Goal: Task Accomplishment & Management: Use online tool/utility

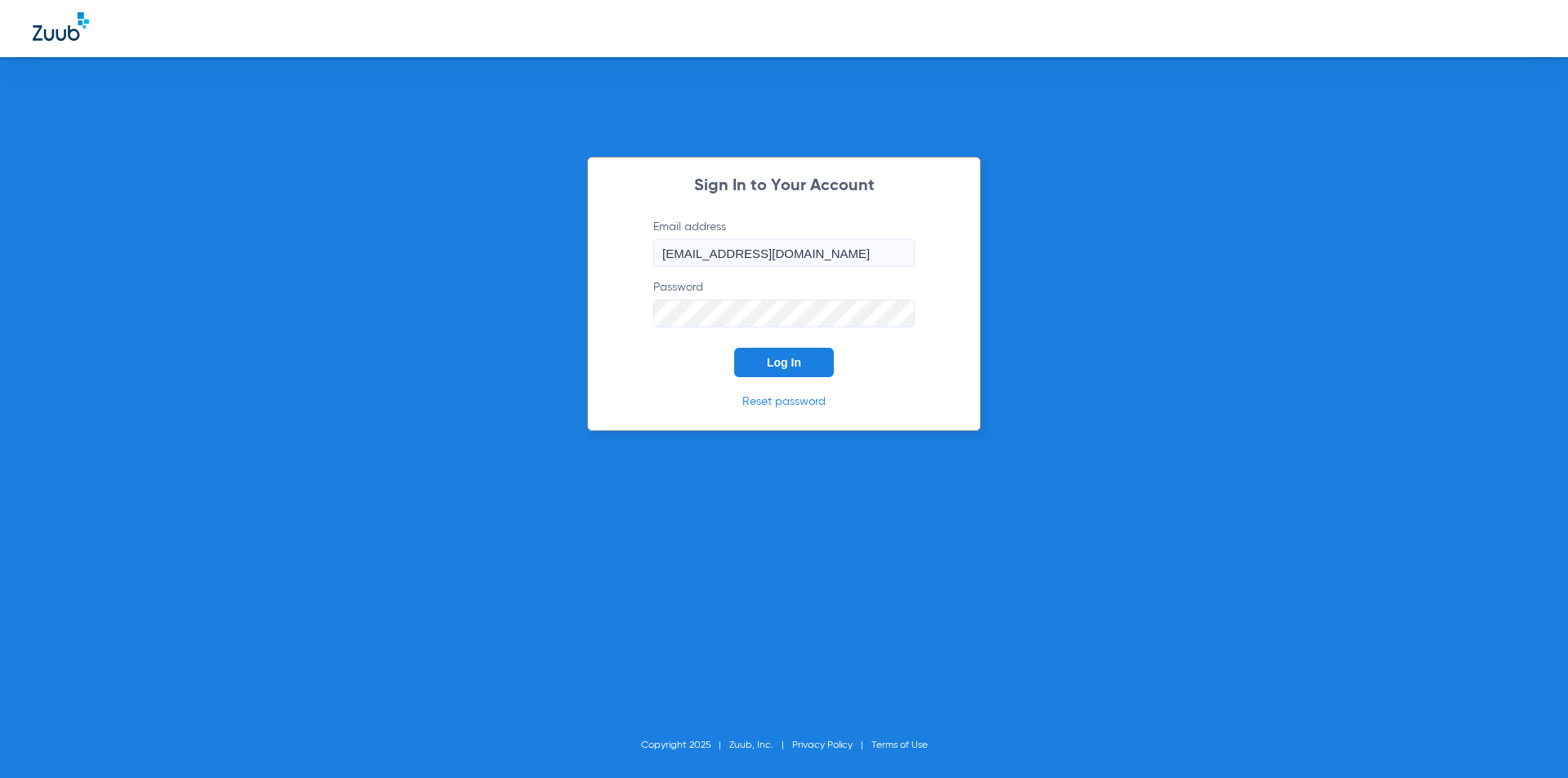
drag, startPoint x: 664, startPoint y: 379, endPoint x: 783, endPoint y: 358, distance: 120.8
click at [667, 376] on div "Sign In to Your Account Email address [EMAIL_ADDRESS][DOMAIN_NAME] Password Log…" at bounding box center [784, 293] width 394 height 274
click at [792, 359] on span "Log In" at bounding box center [783, 362] width 34 height 13
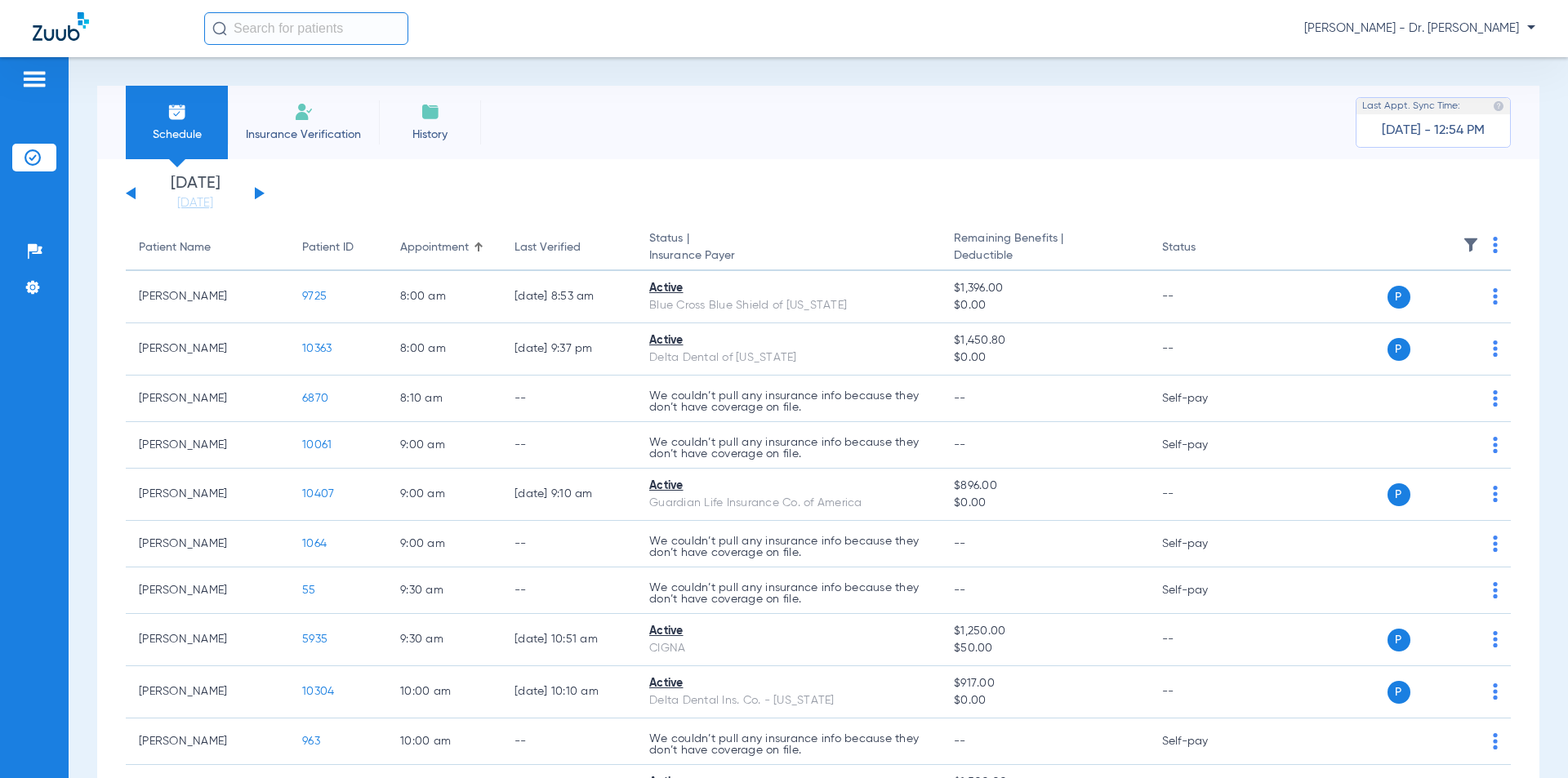
click at [40, 160] on img at bounding box center [33, 157] width 17 height 17
click at [31, 165] on li "Insurance Verification" at bounding box center [34, 157] width 44 height 28
click at [33, 292] on img at bounding box center [33, 288] width 17 height 17
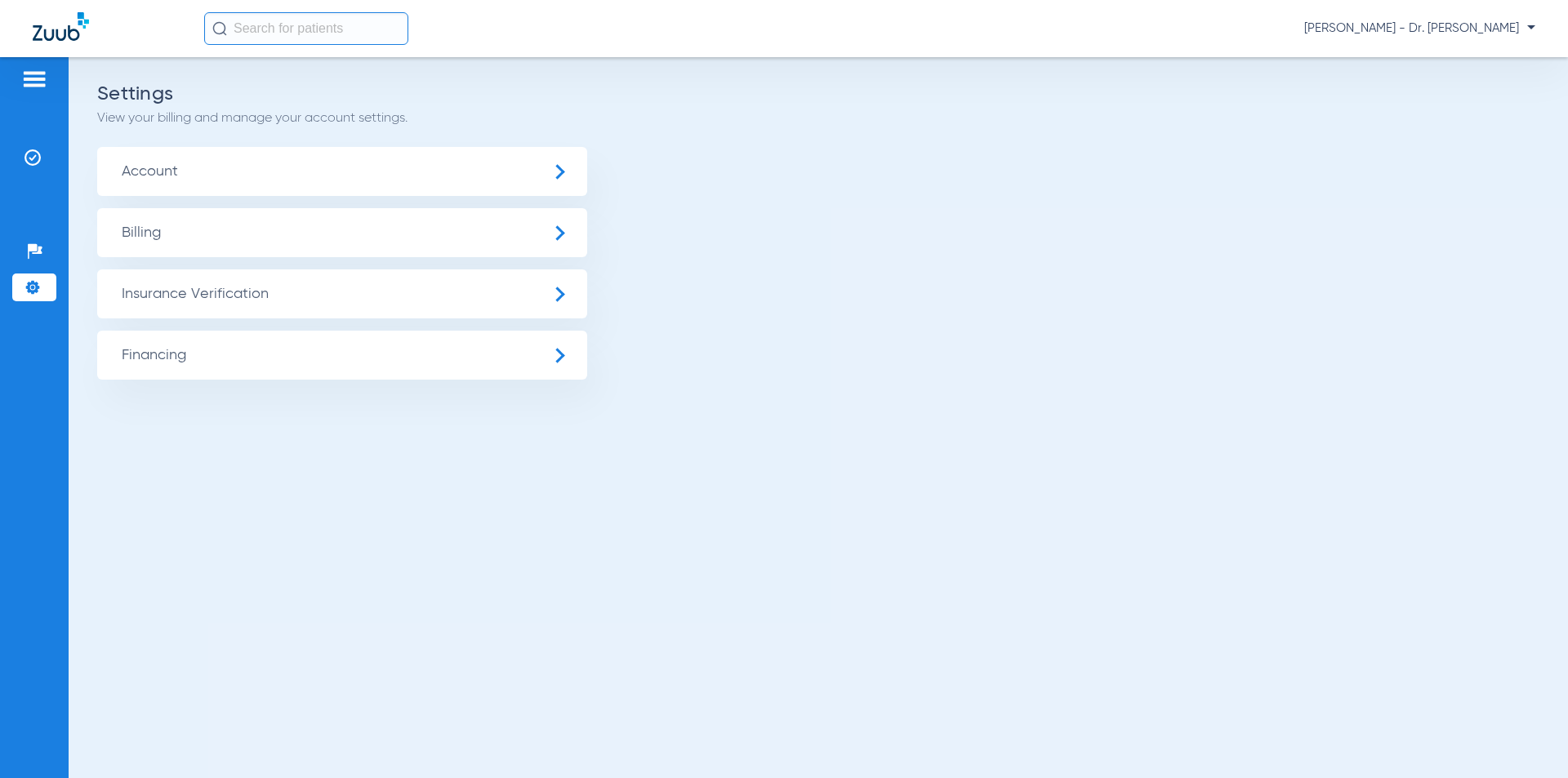
click at [178, 294] on span "Insurance Verification" at bounding box center [342, 293] width 490 height 49
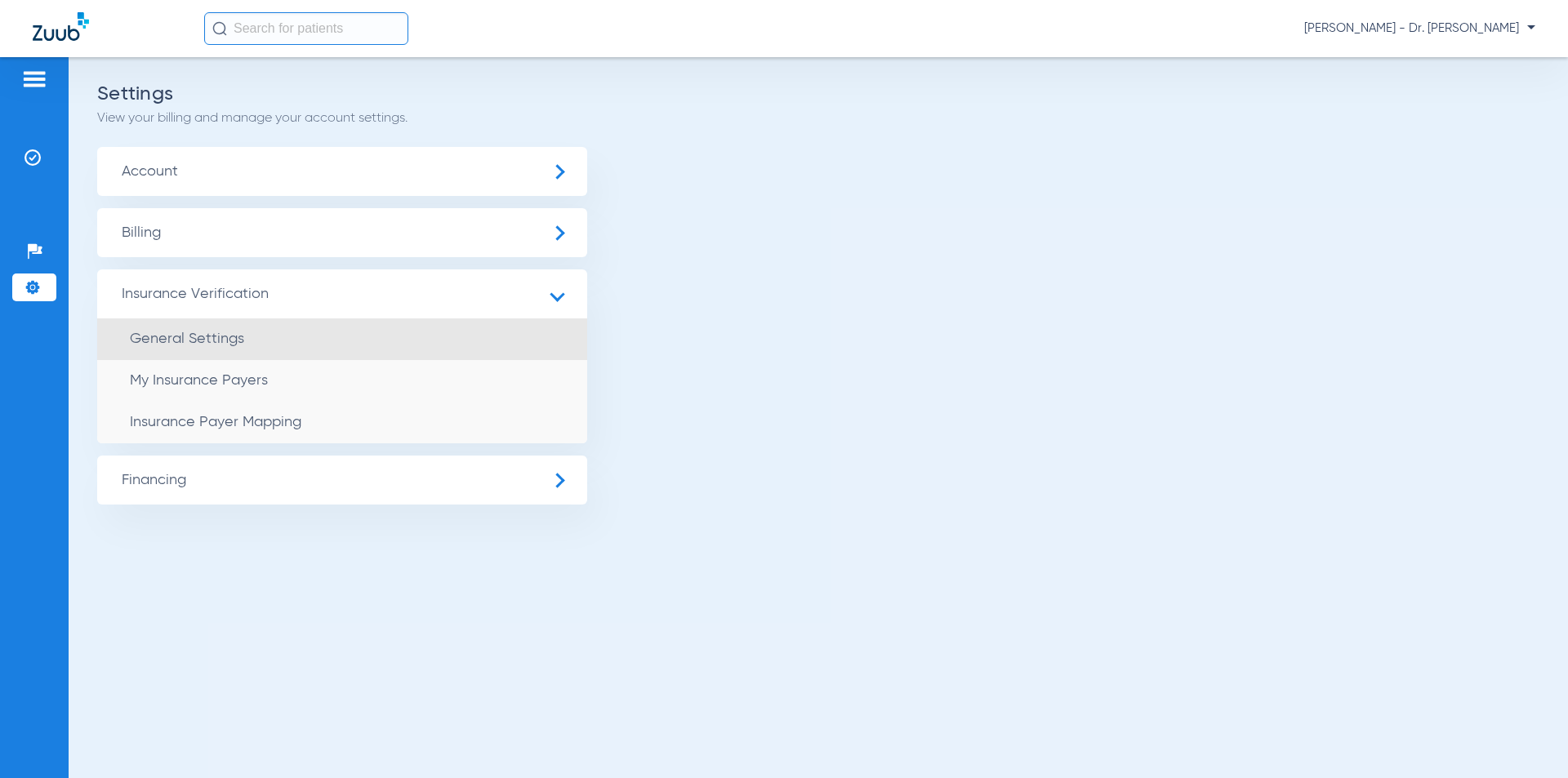
click at [170, 338] on span "General Settings" at bounding box center [187, 338] width 114 height 15
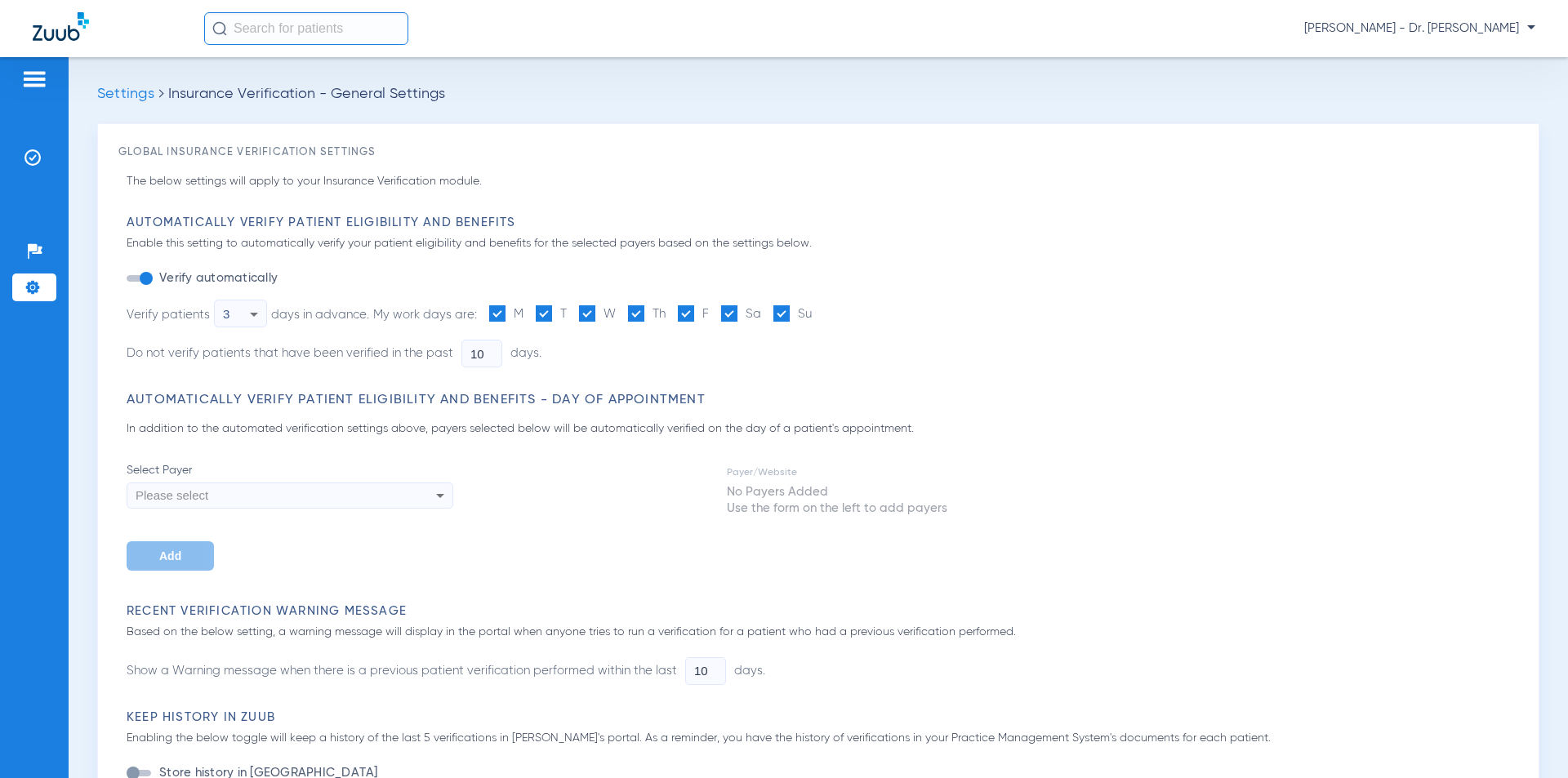
type input "5"
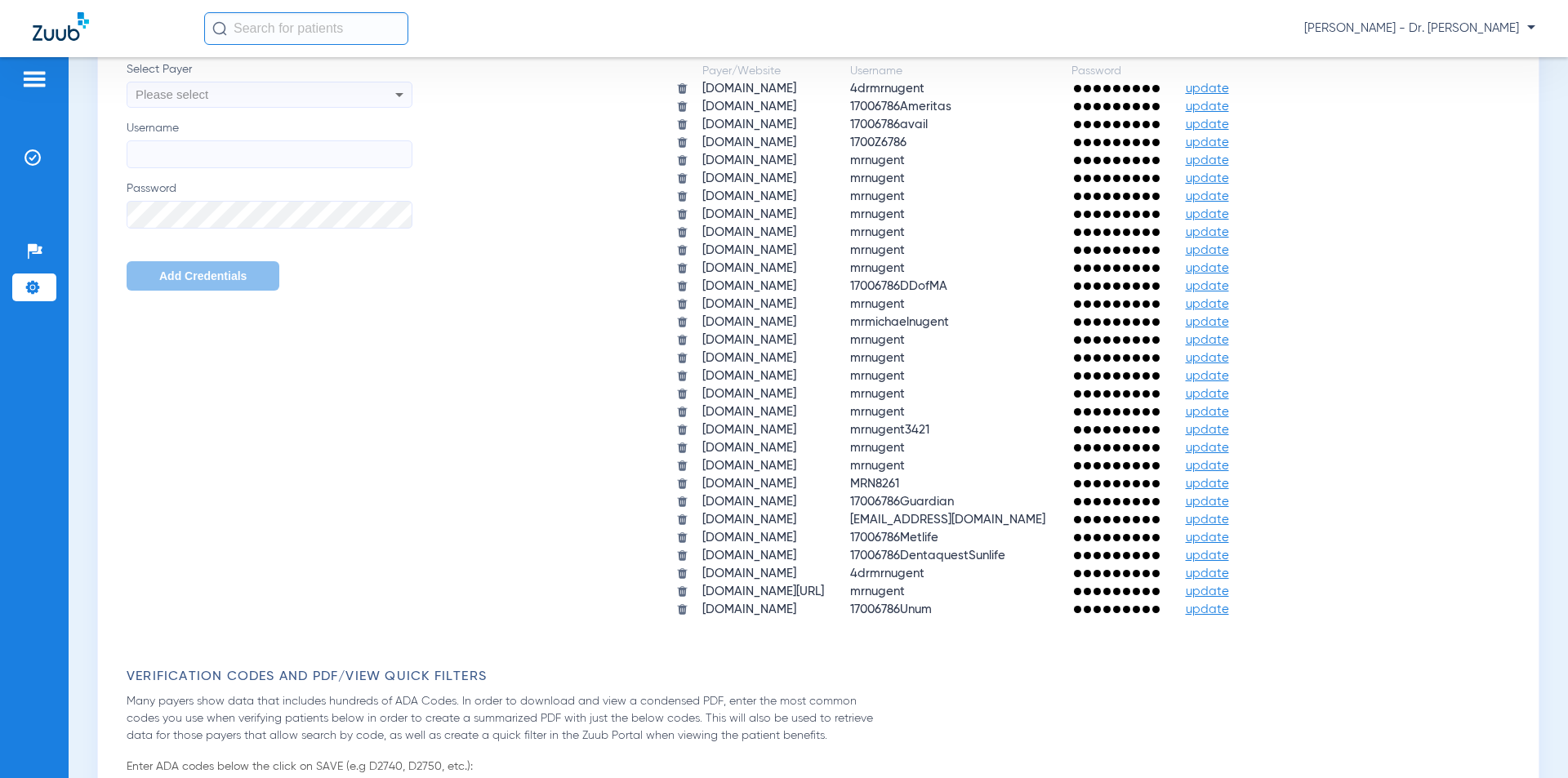
scroll to position [735, 0]
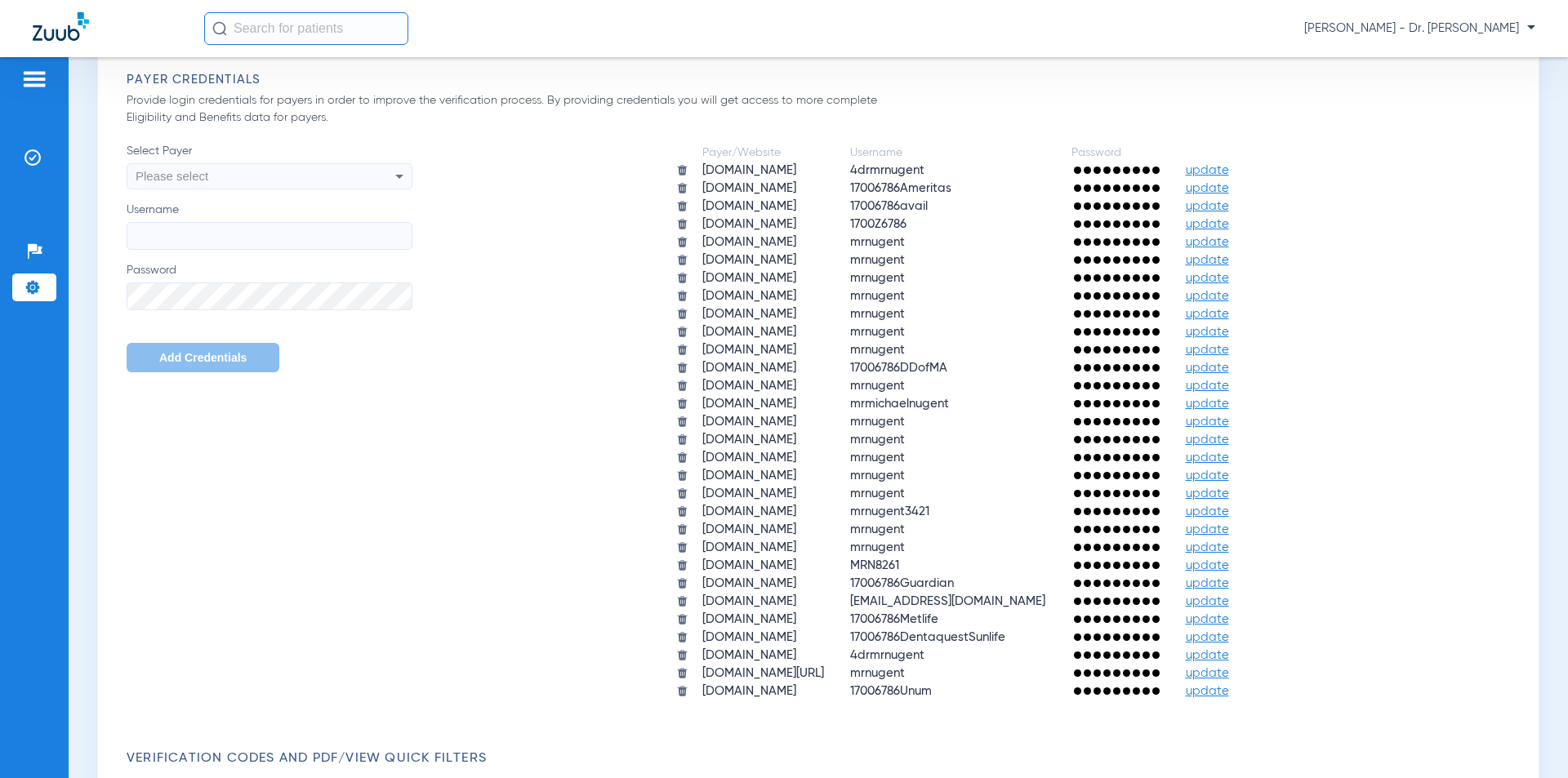
click at [402, 179] on icon at bounding box center [398, 176] width 19 height 19
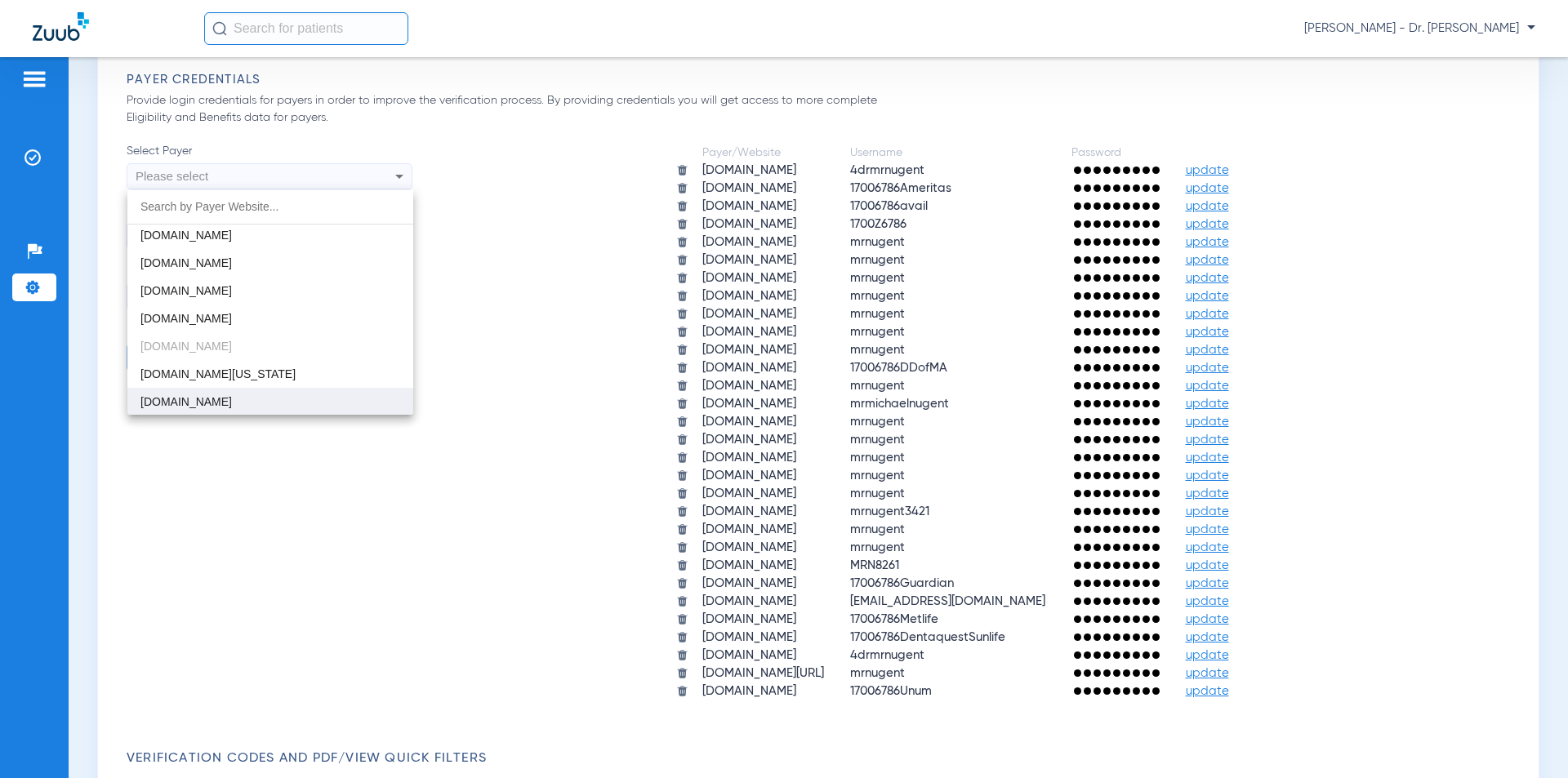
scroll to position [1306, 0]
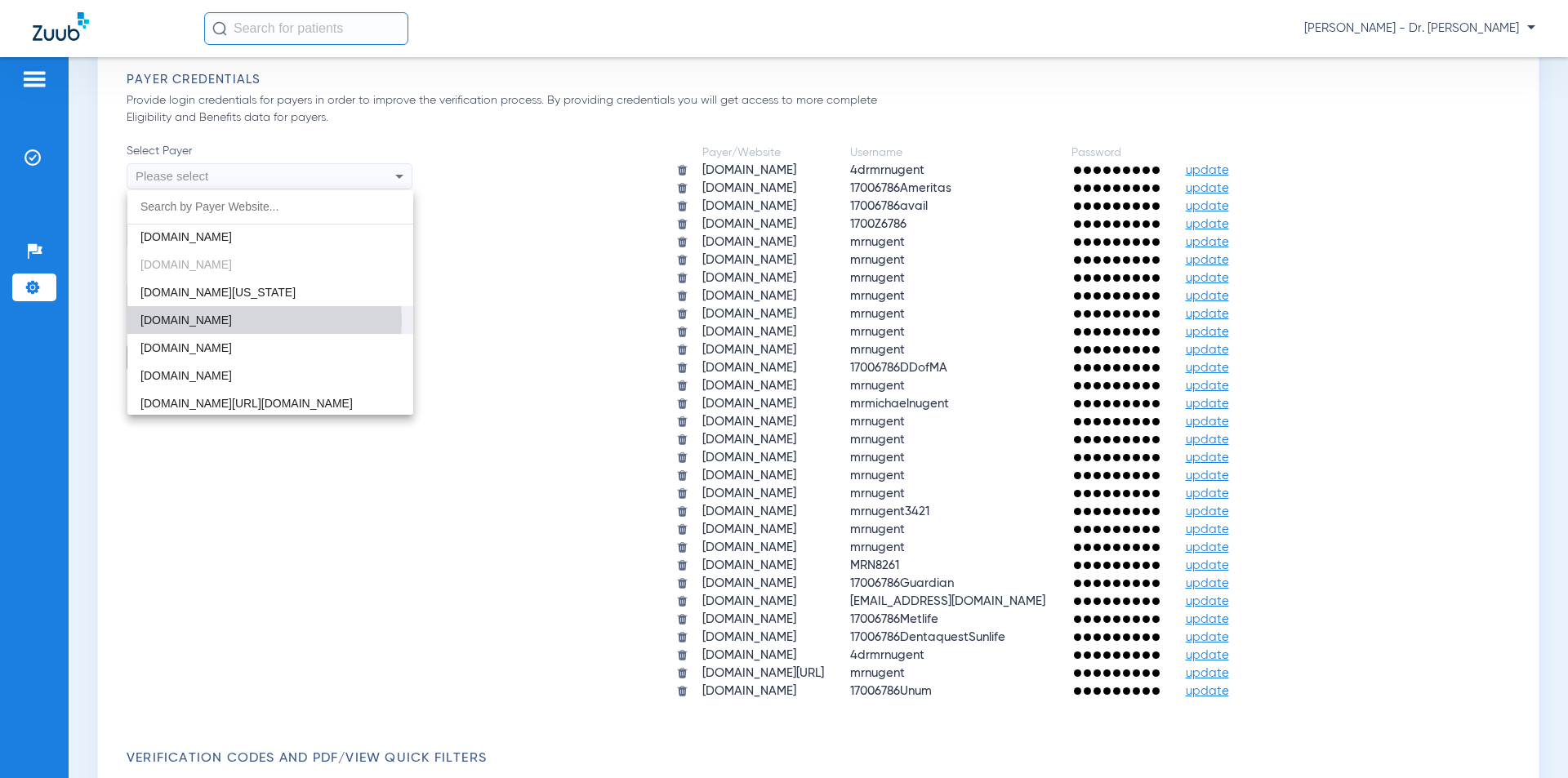
click at [232, 321] on span "[DOMAIN_NAME]" at bounding box center [186, 320] width 91 height 13
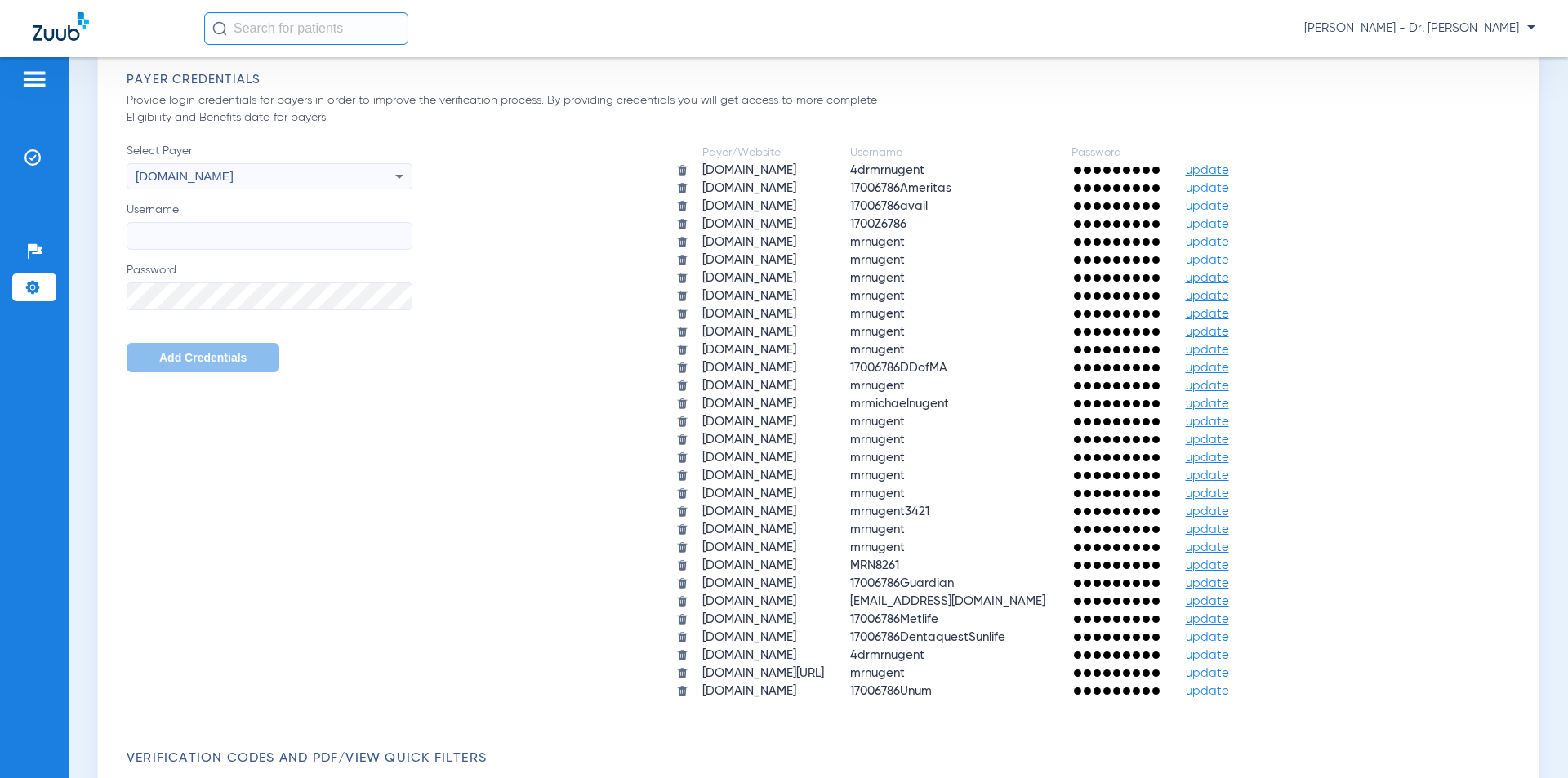
click at [212, 240] on input "Username" at bounding box center [270, 235] width 286 height 28
click at [222, 242] on input "Username" at bounding box center [270, 235] width 286 height 28
type input "drnugent"
click at [163, 361] on span "Add Credentials" at bounding box center [202, 358] width 87 height 13
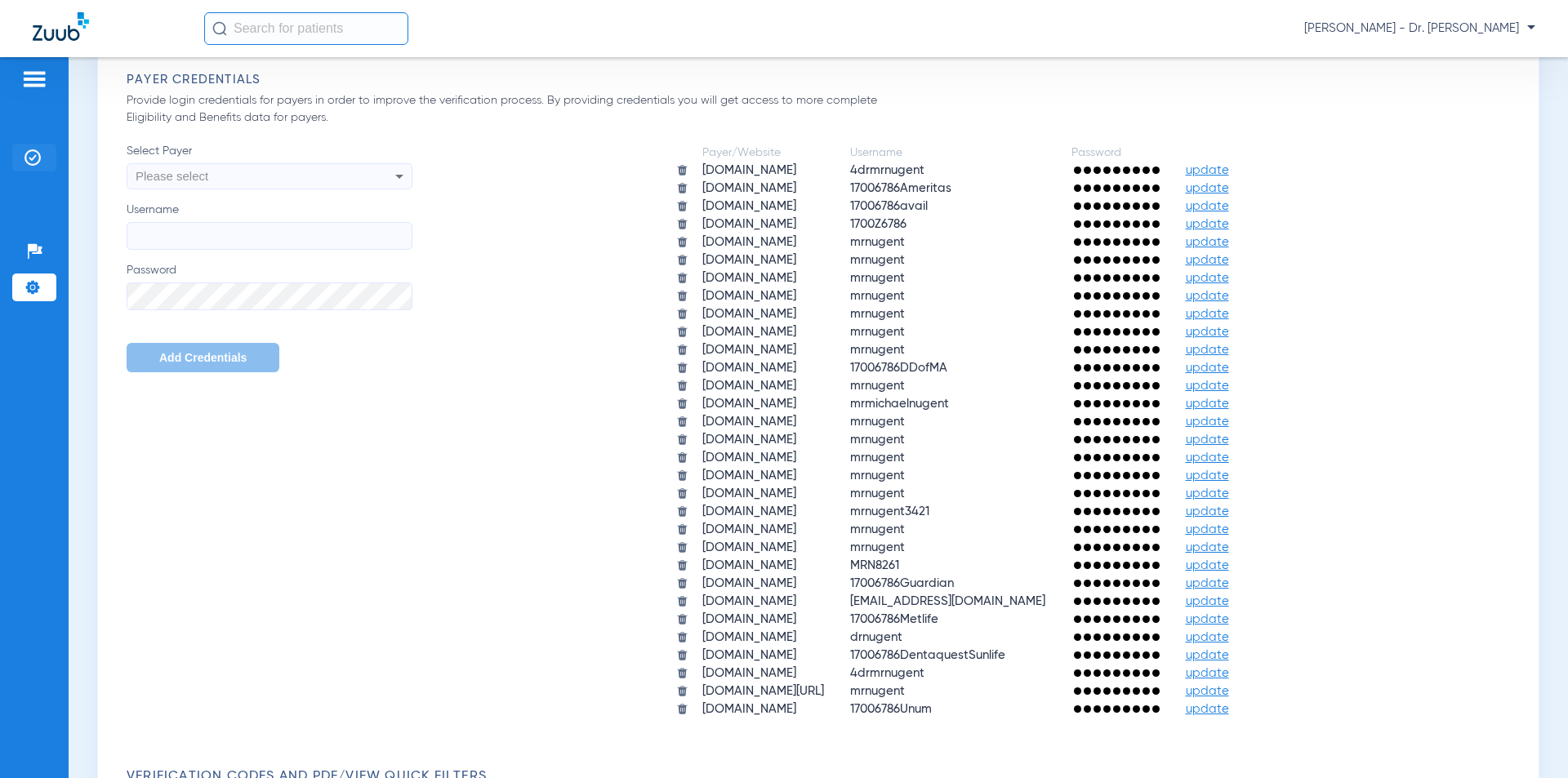
click at [31, 151] on img at bounding box center [33, 157] width 17 height 17
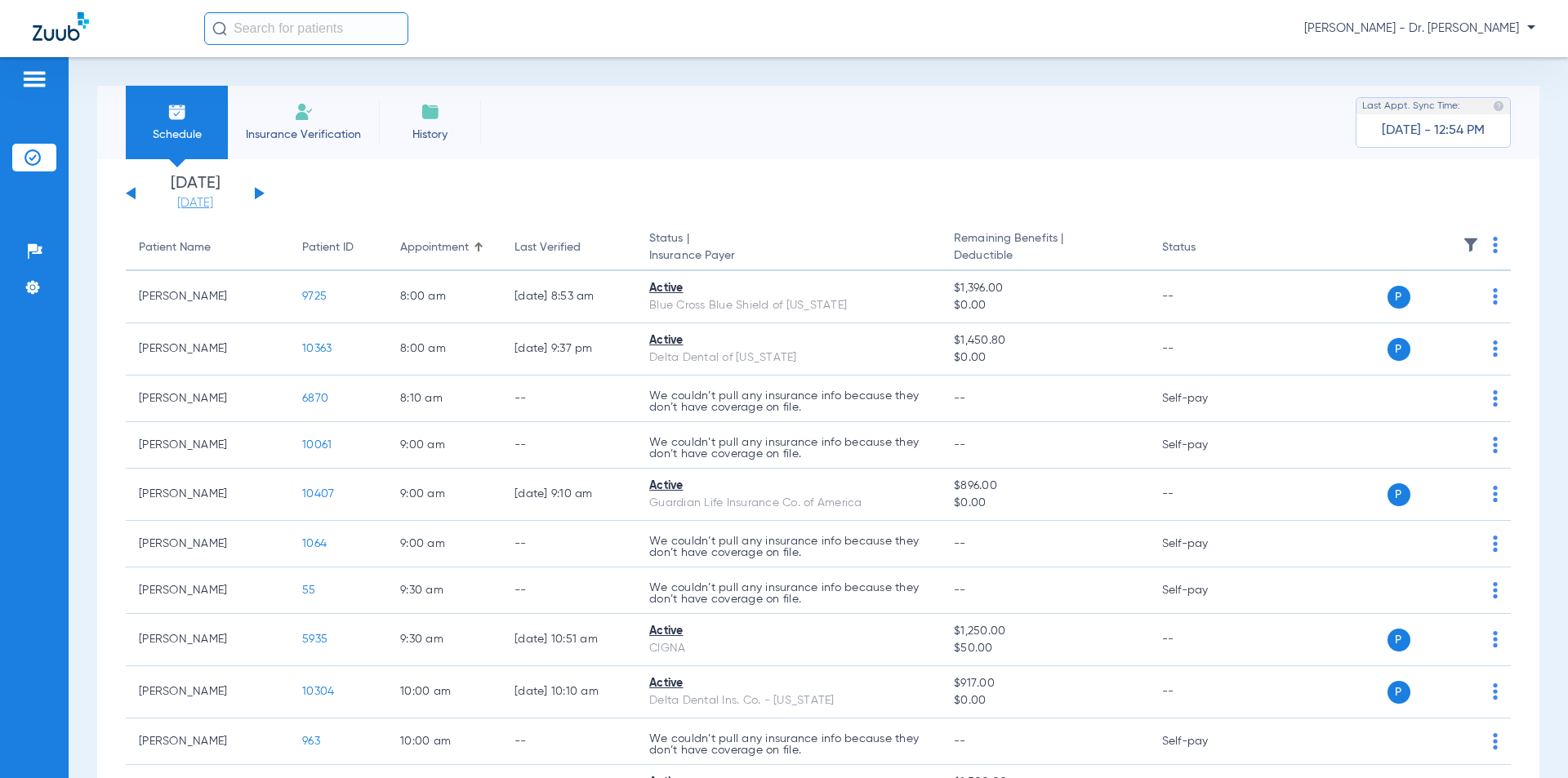
click at [200, 204] on link "[DATE]" at bounding box center [195, 203] width 98 height 17
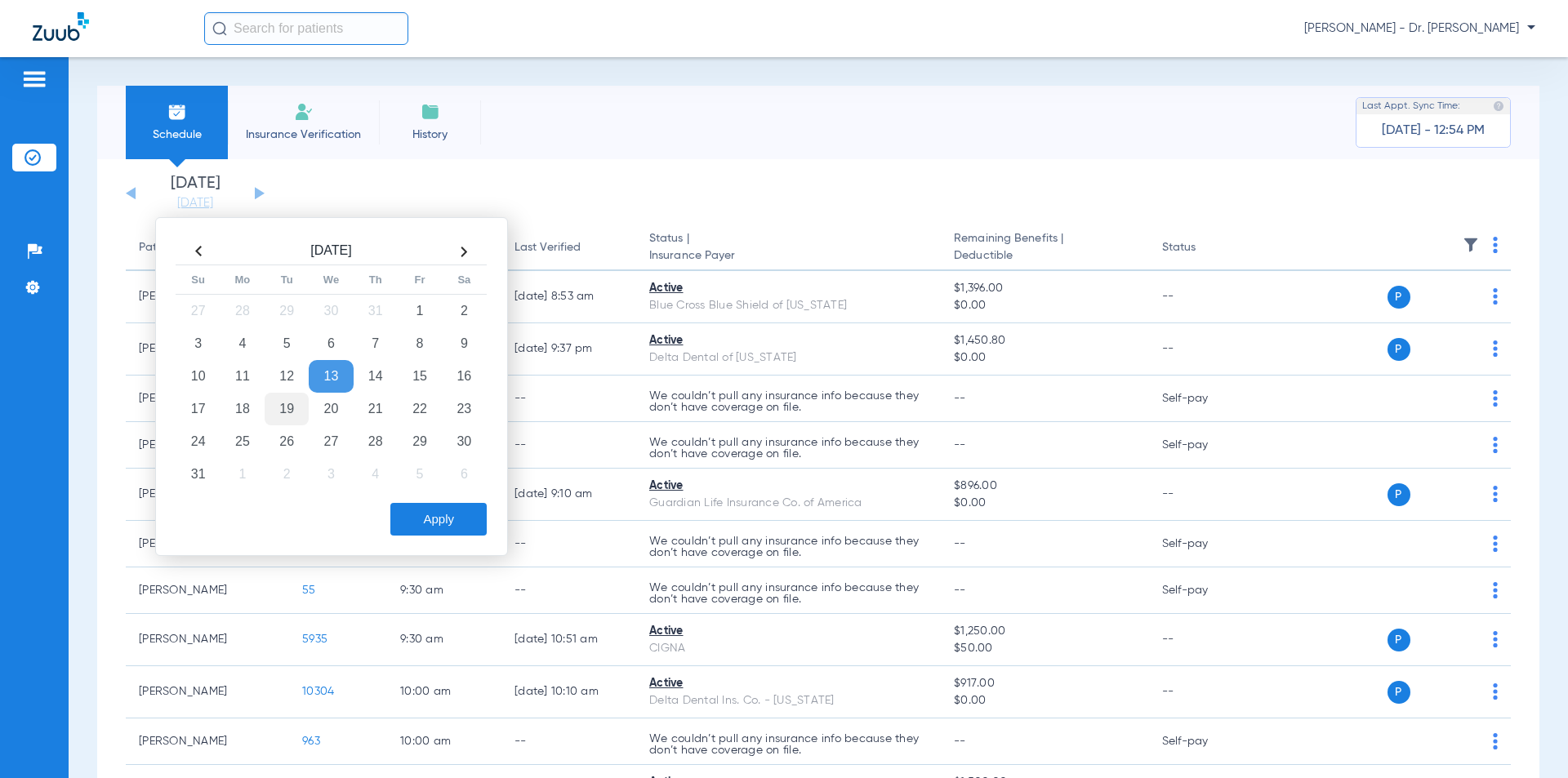
click at [290, 405] on td "19" at bounding box center [287, 409] width 44 height 33
click at [416, 514] on button "Apply" at bounding box center [438, 520] width 97 height 33
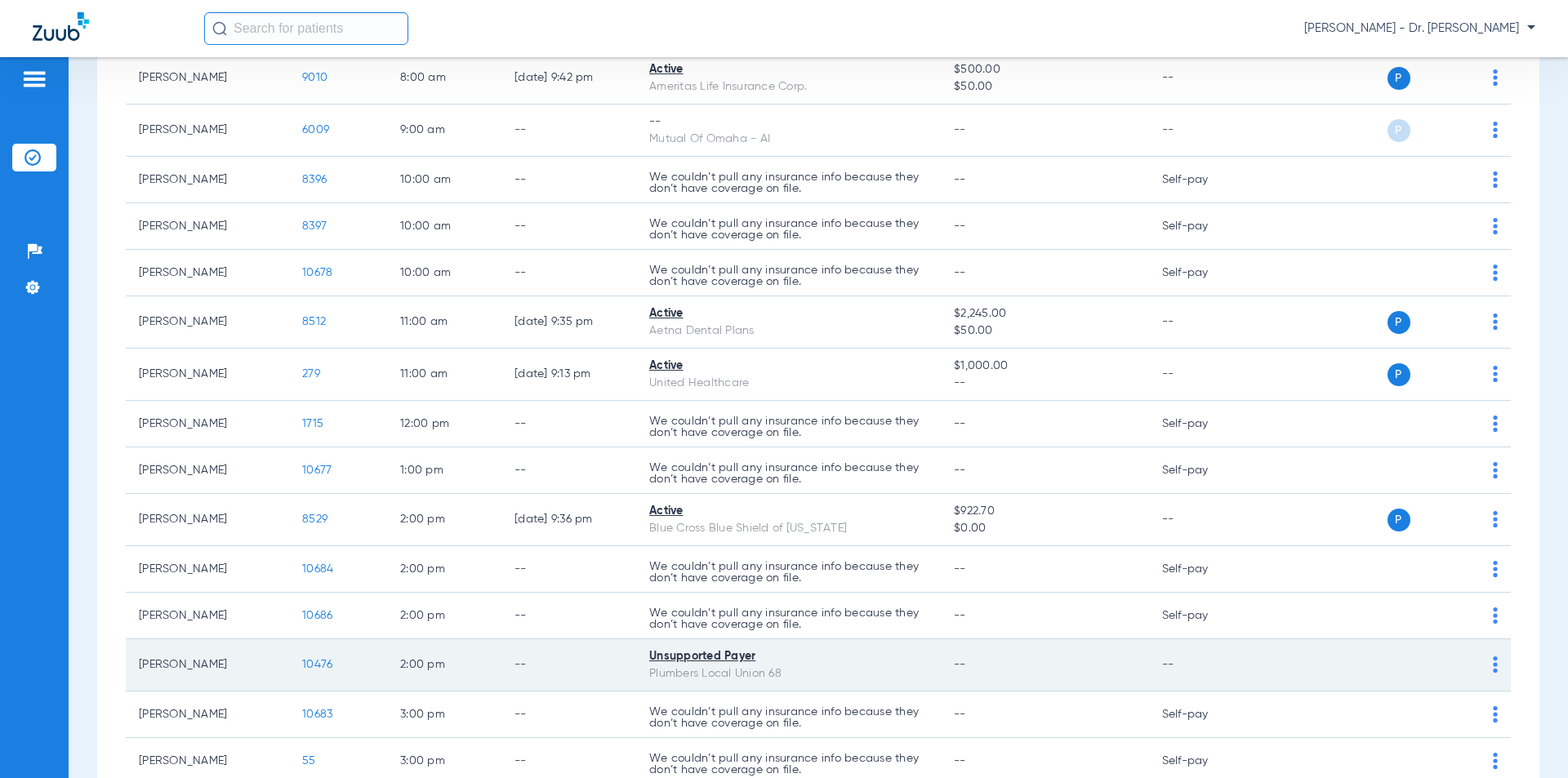
scroll to position [184, 0]
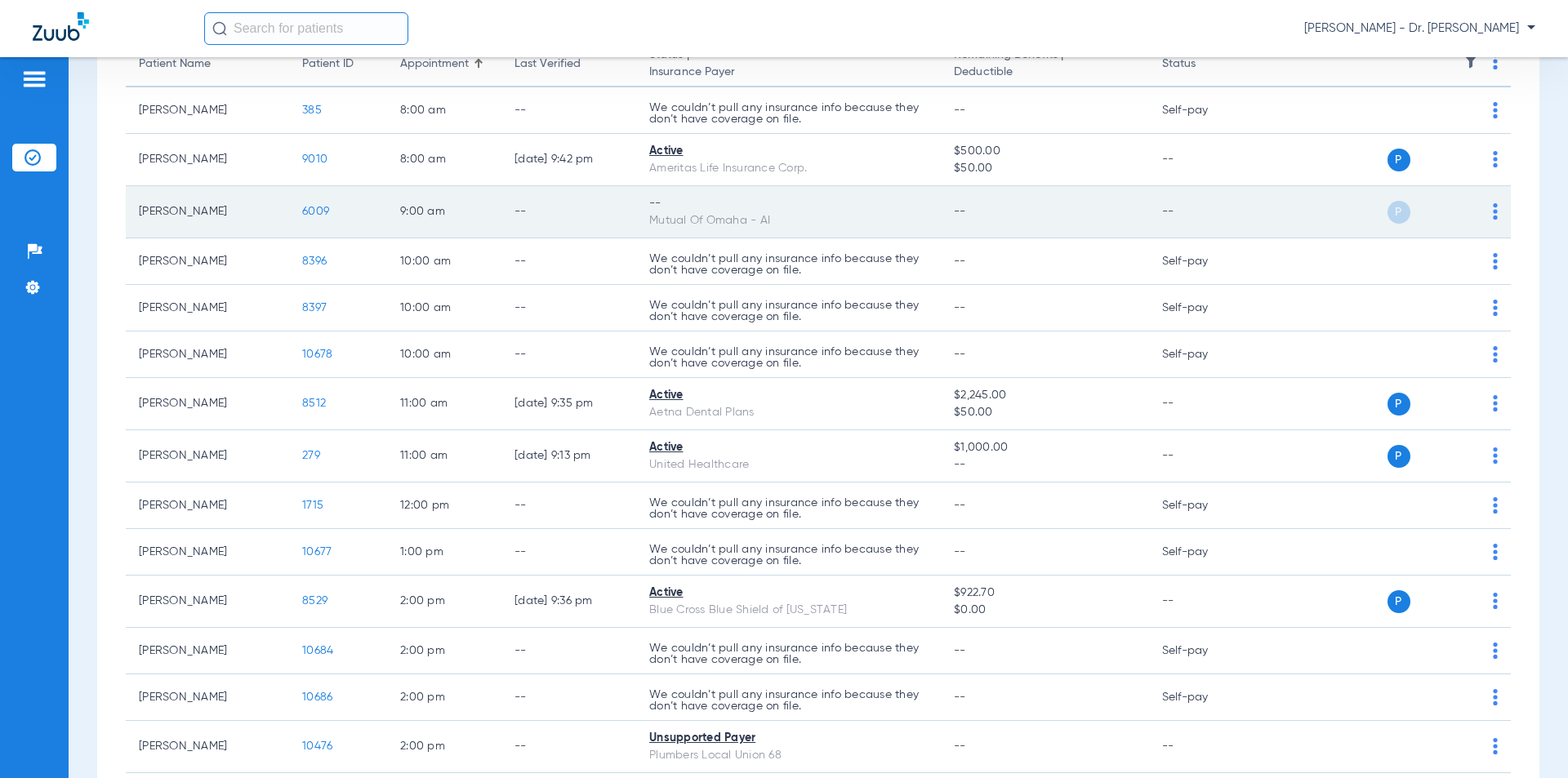
click at [314, 209] on span "6009" at bounding box center [315, 212] width 27 height 11
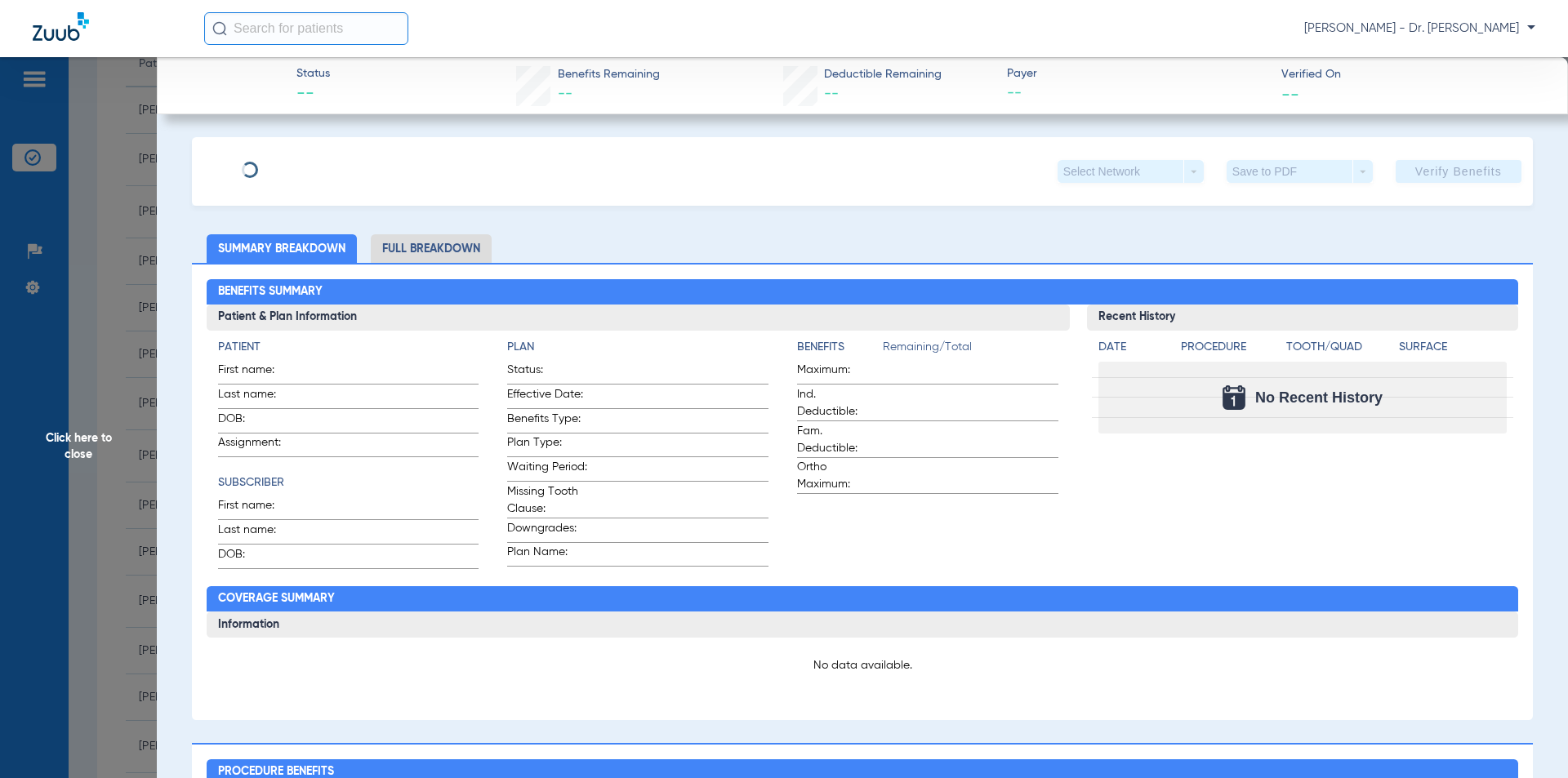
type input "[DEMOGRAPHIC_DATA]"
type input "[PERSON_NAME]"
type input "[DATE]"
type input "638097126"
type input "G000BYNS"
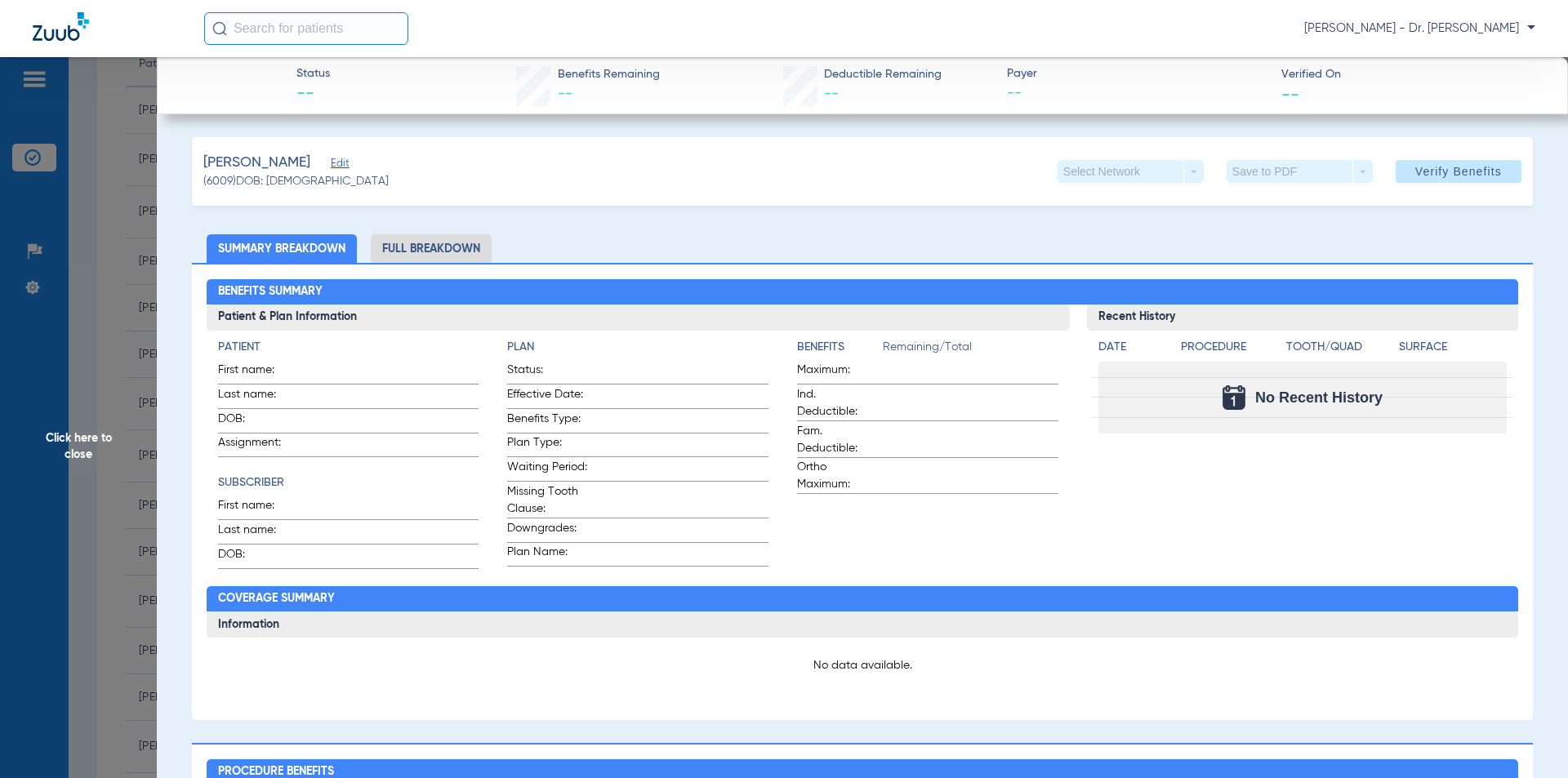
click at [345, 166] on span "Edit" at bounding box center [338, 165] width 15 height 16
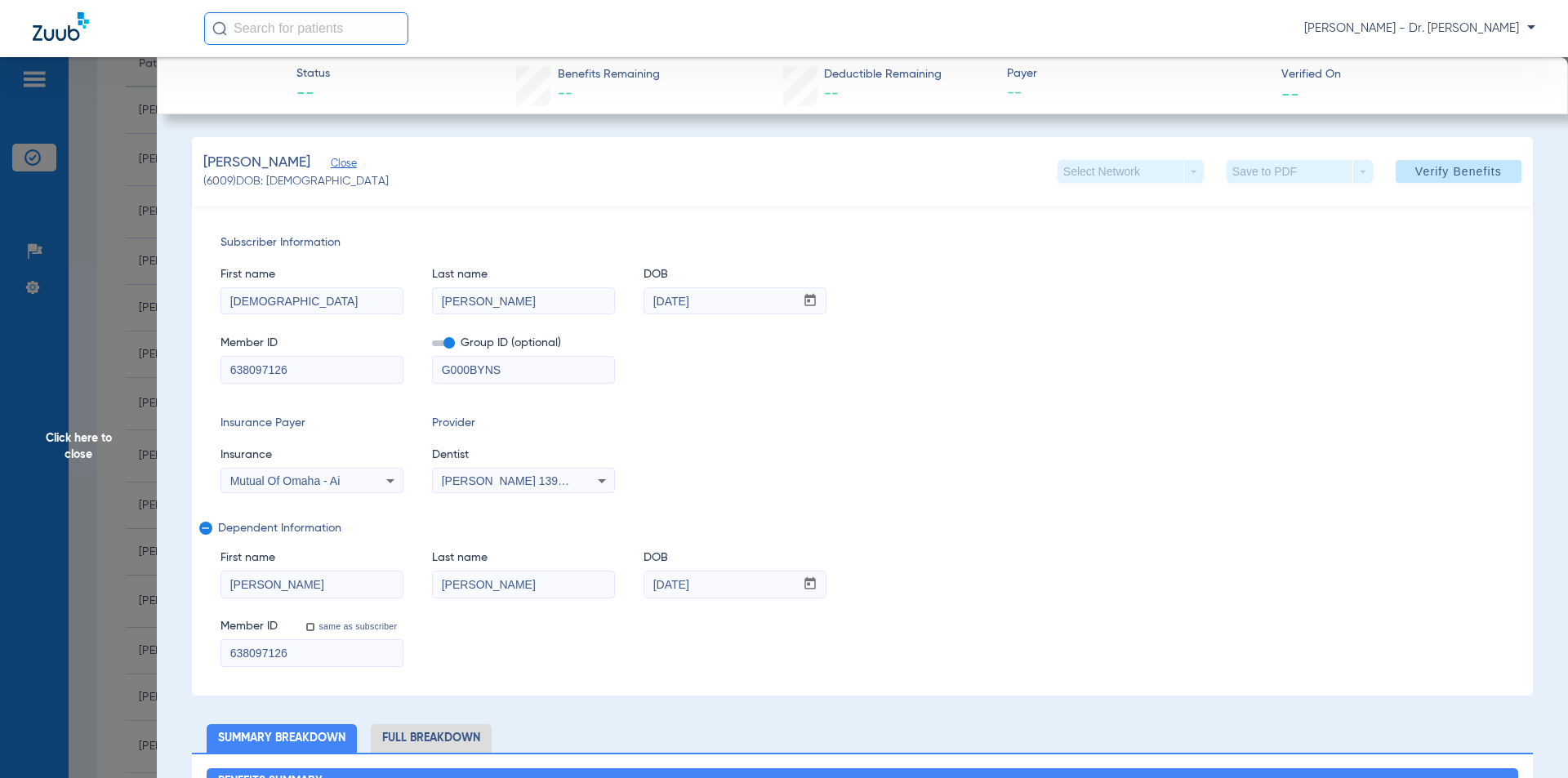
drag, startPoint x: 291, startPoint y: 649, endPoint x: 0, endPoint y: 601, distance: 294.9
type input "BYNS0011058848"
drag, startPoint x: 297, startPoint y: 368, endPoint x: 76, endPoint y: 348, distance: 221.9
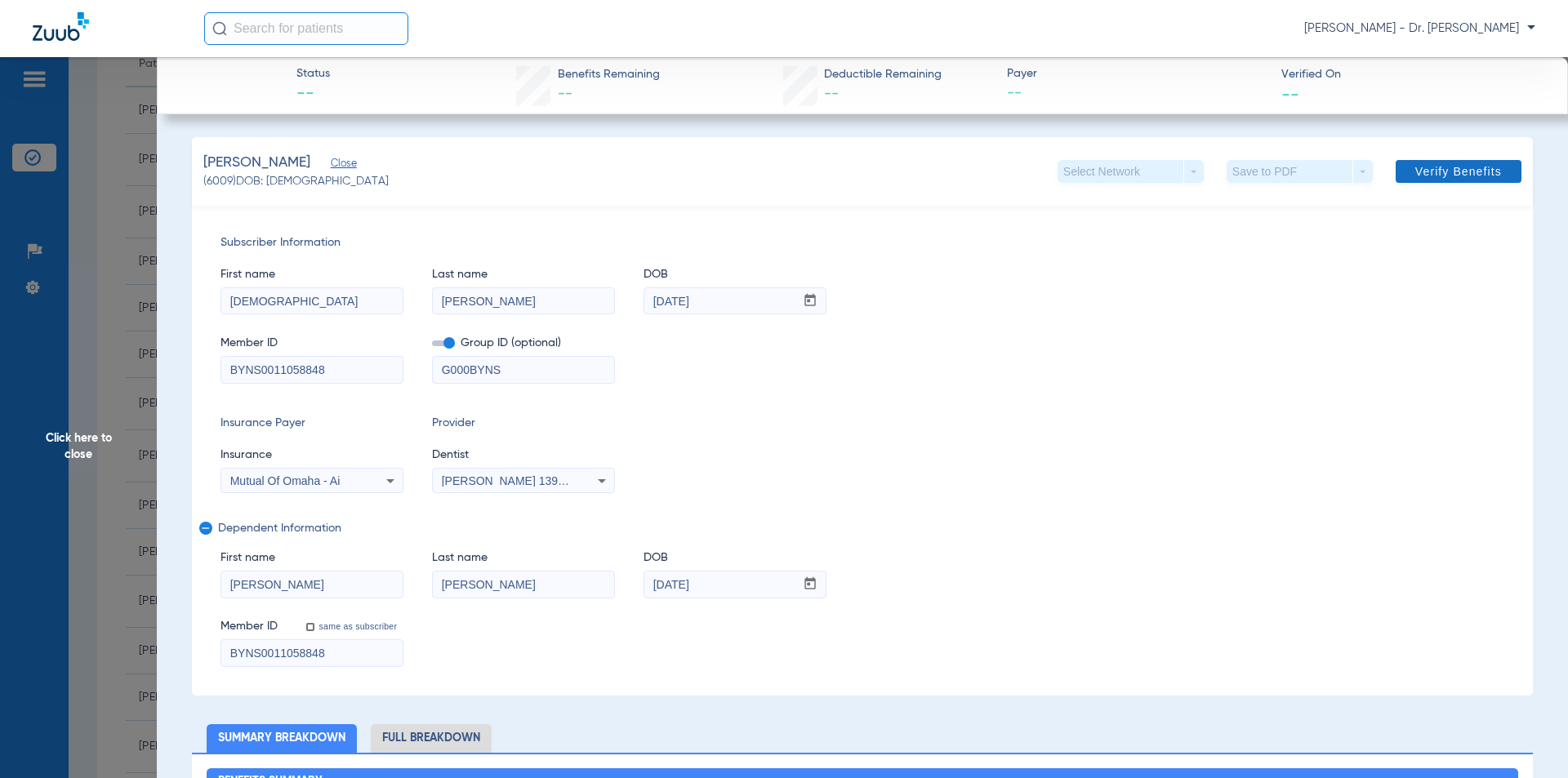
type input "BYNS0011058848"
click at [1415, 169] on span "Verify Benefits" at bounding box center [1458, 171] width 86 height 13
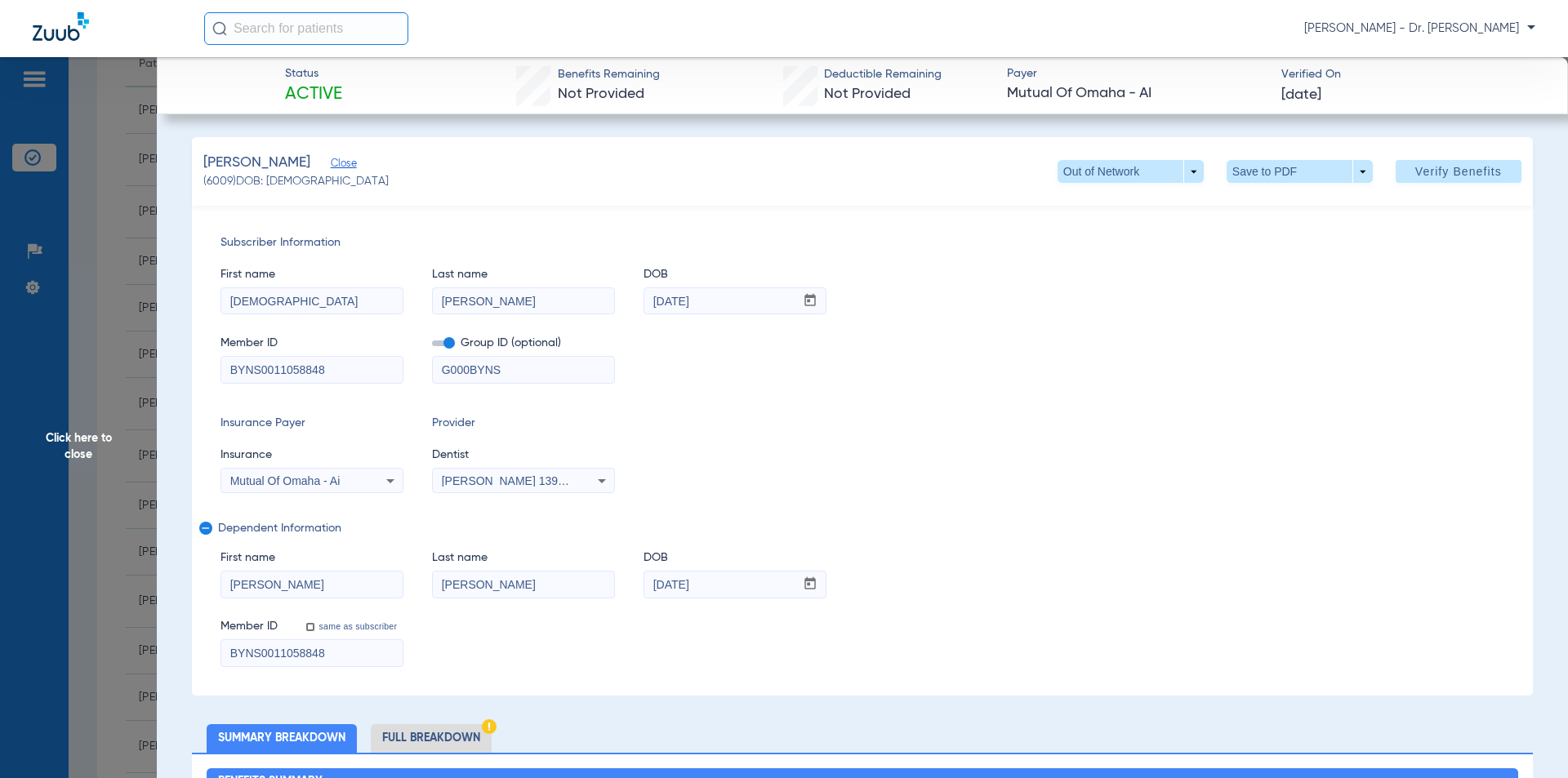
click at [77, 450] on span "Click here to close" at bounding box center [78, 446] width 156 height 778
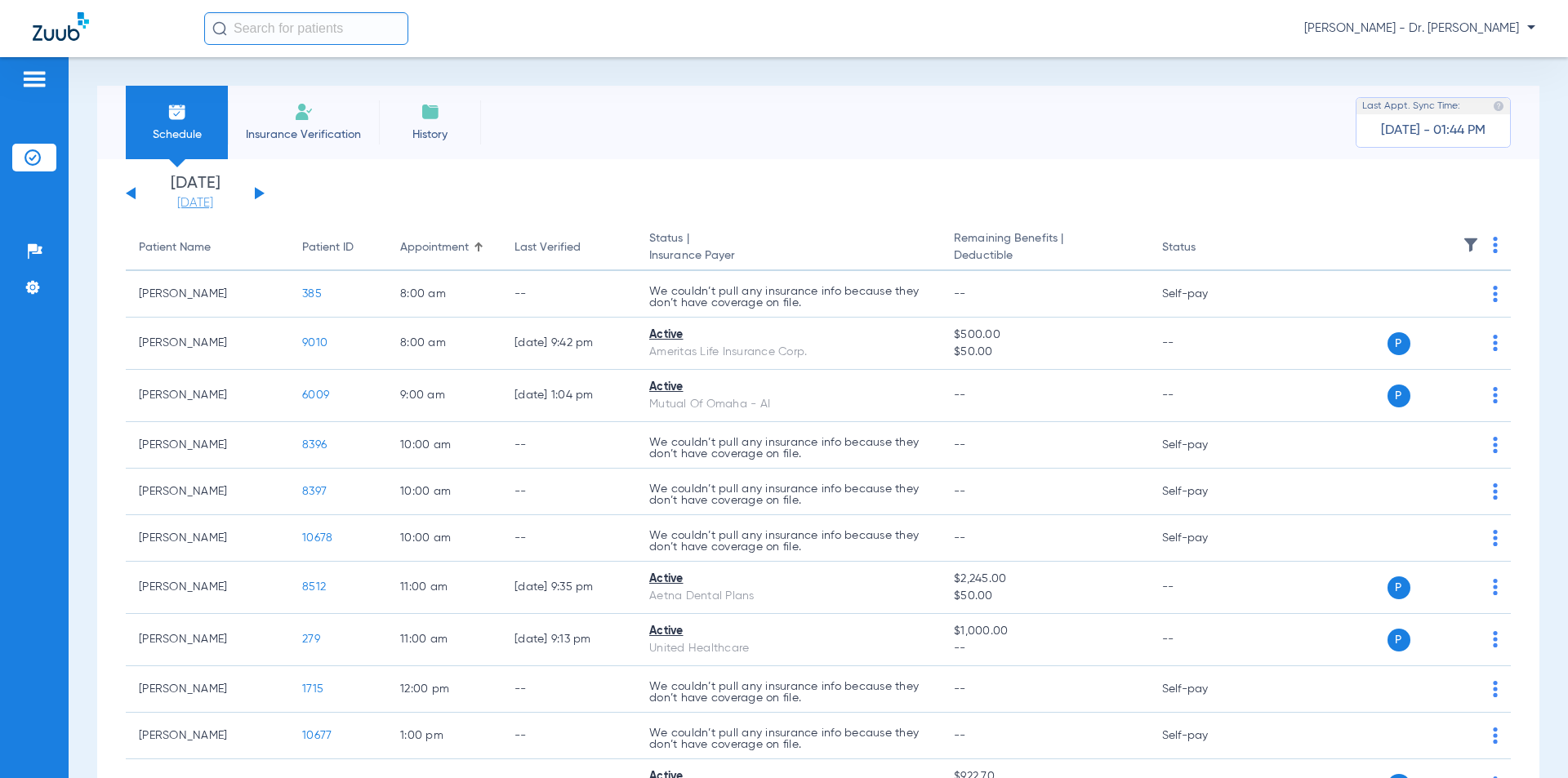
click at [188, 205] on link "[DATE]" at bounding box center [195, 203] width 98 height 17
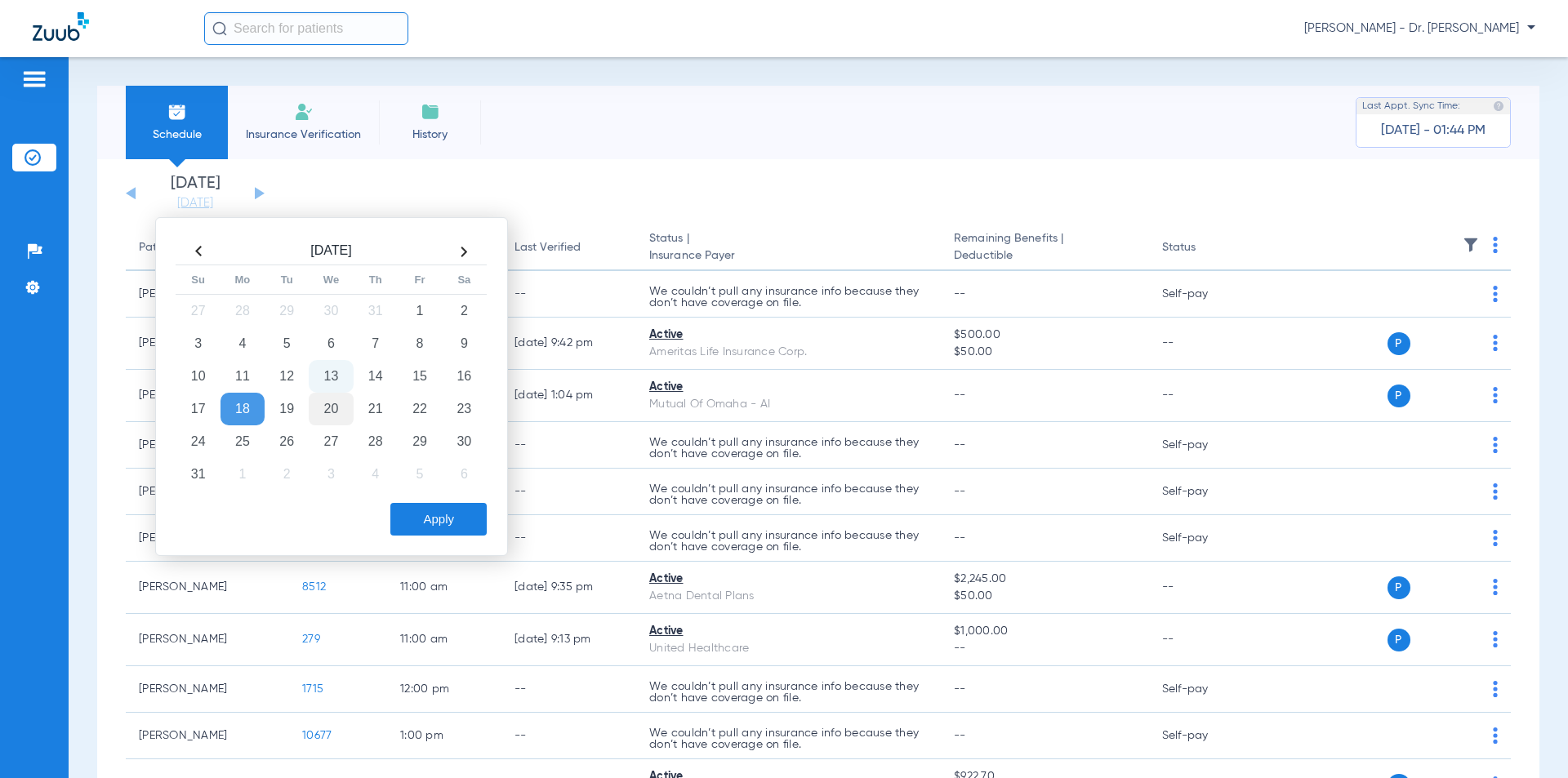
click at [326, 410] on td "20" at bounding box center [330, 409] width 44 height 33
click at [432, 517] on button "Apply" at bounding box center [438, 520] width 97 height 33
